Goal: Find specific page/section: Find specific page/section

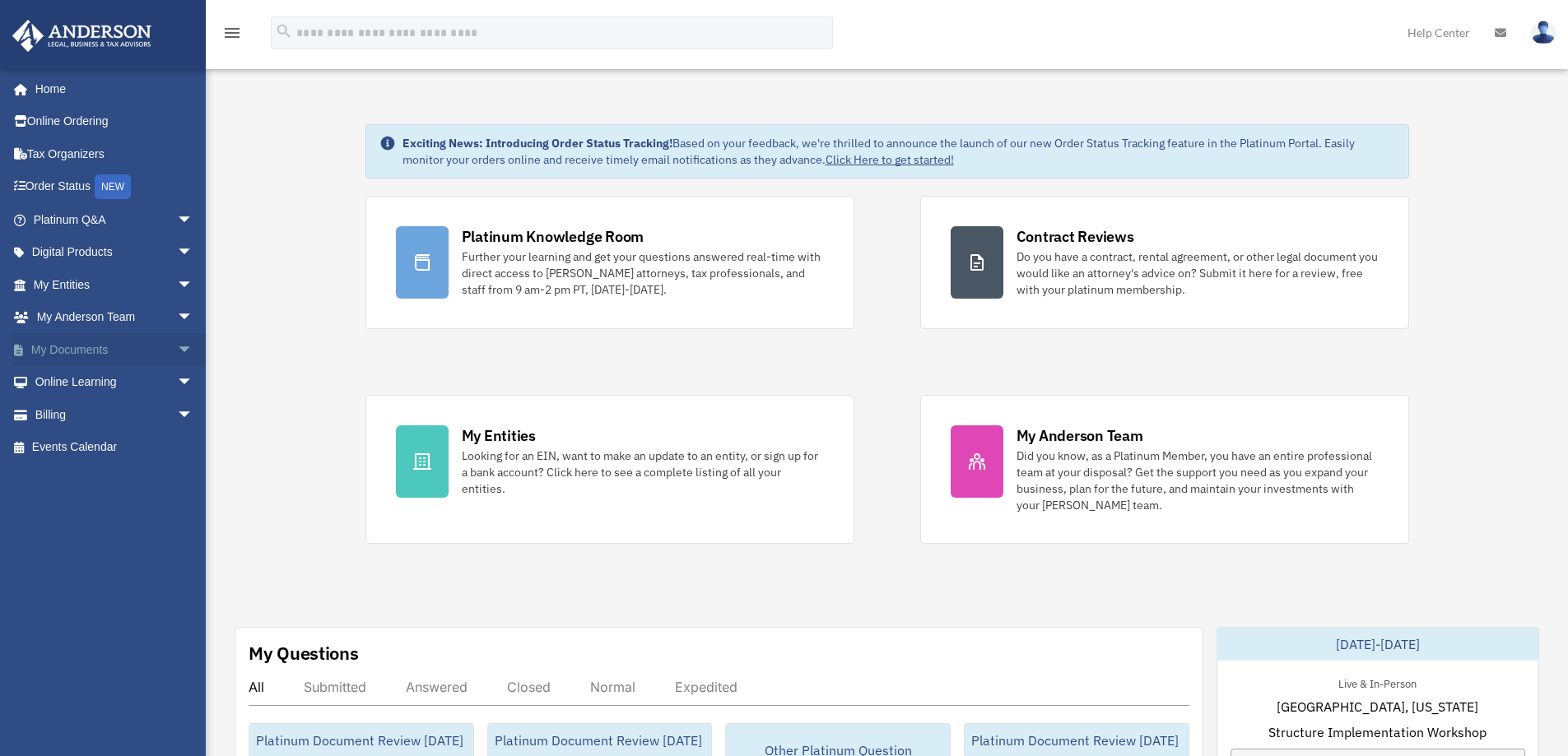
click at [177, 351] on span "arrow_drop_down" at bounding box center [193, 350] width 33 height 34
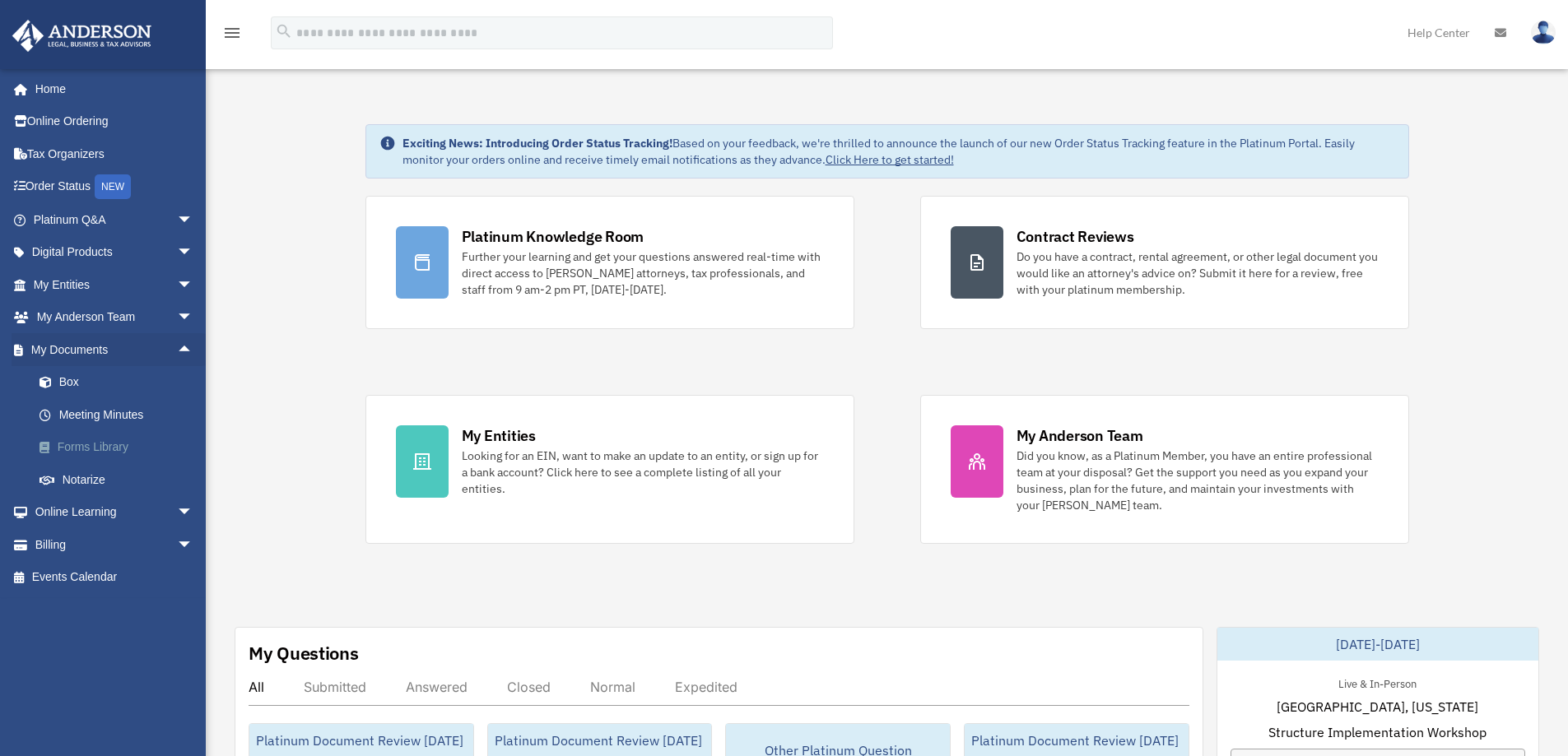
click at [95, 446] on link "Forms Library" at bounding box center [120, 447] width 195 height 33
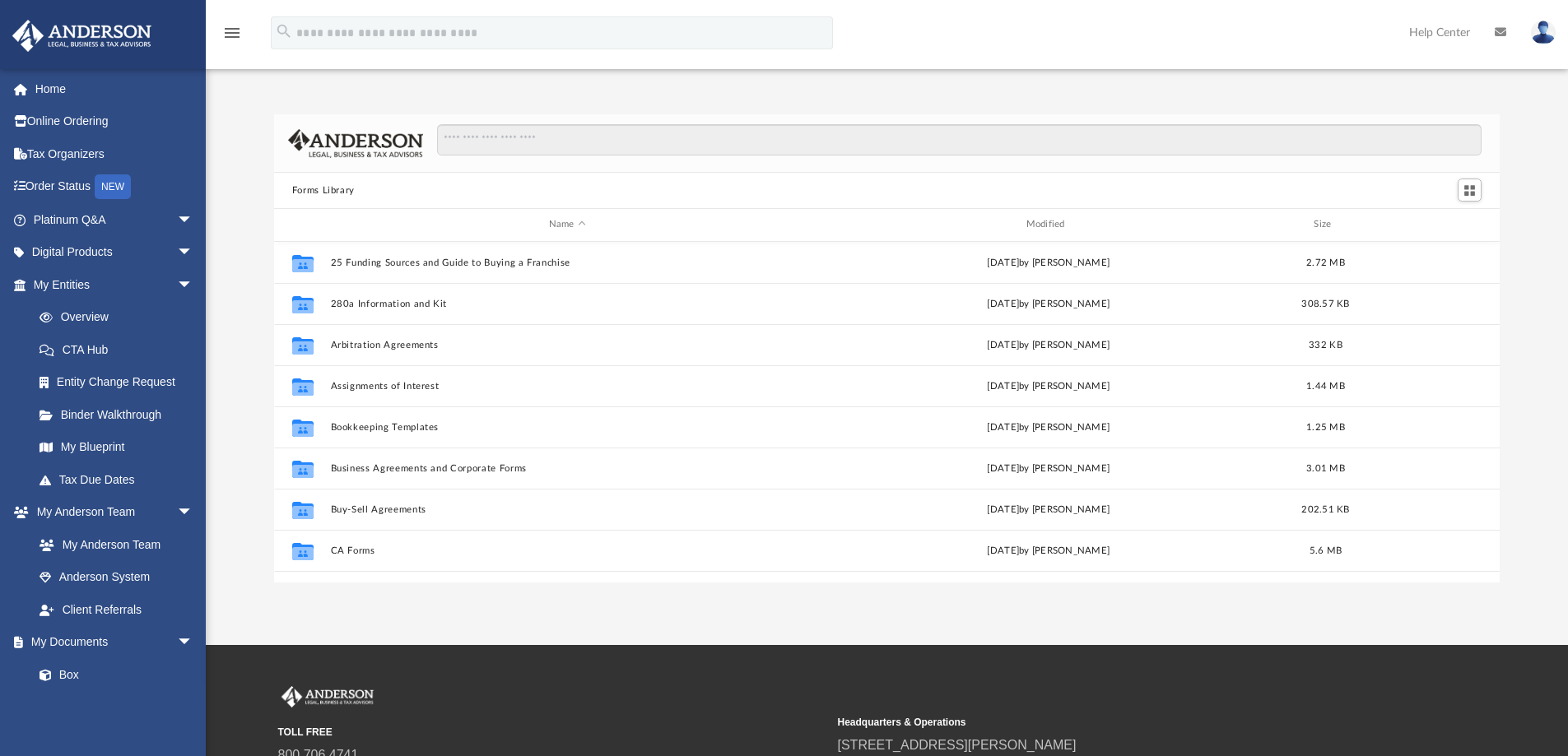
scroll to position [362, 1213]
click at [49, 89] on link "Home" at bounding box center [115, 89] width 207 height 33
